Goal: Entertainment & Leisure: Consume media (video, audio)

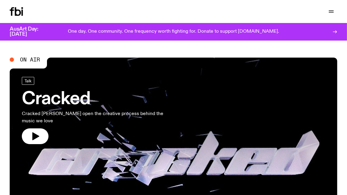
click at [327, 7] on div at bounding box center [331, 11] width 12 height 8
click at [329, 9] on icon "button" at bounding box center [331, 11] width 7 height 7
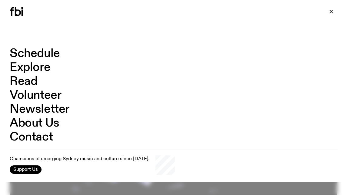
click at [49, 53] on link "Schedule" at bounding box center [35, 54] width 50 height 12
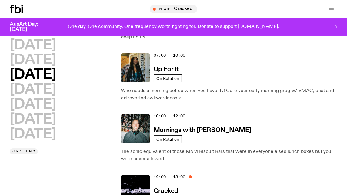
scroll to position [88, 0]
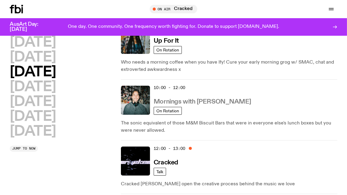
click at [217, 103] on h3 "Mornings with [PERSON_NAME]" at bounding box center [203, 102] width 98 height 6
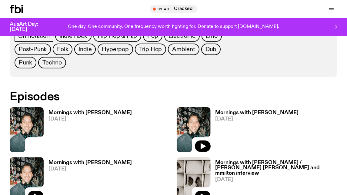
scroll to position [300, 0]
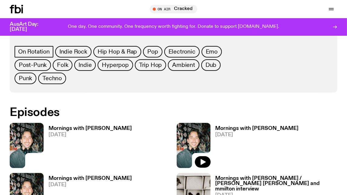
click at [112, 126] on h3 "Mornings with [PERSON_NAME]" at bounding box center [90, 128] width 83 height 5
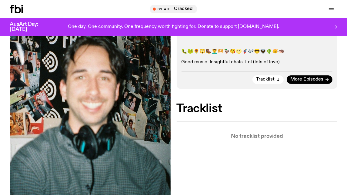
scroll to position [106, 0]
